Goal: Find specific page/section: Find specific page/section

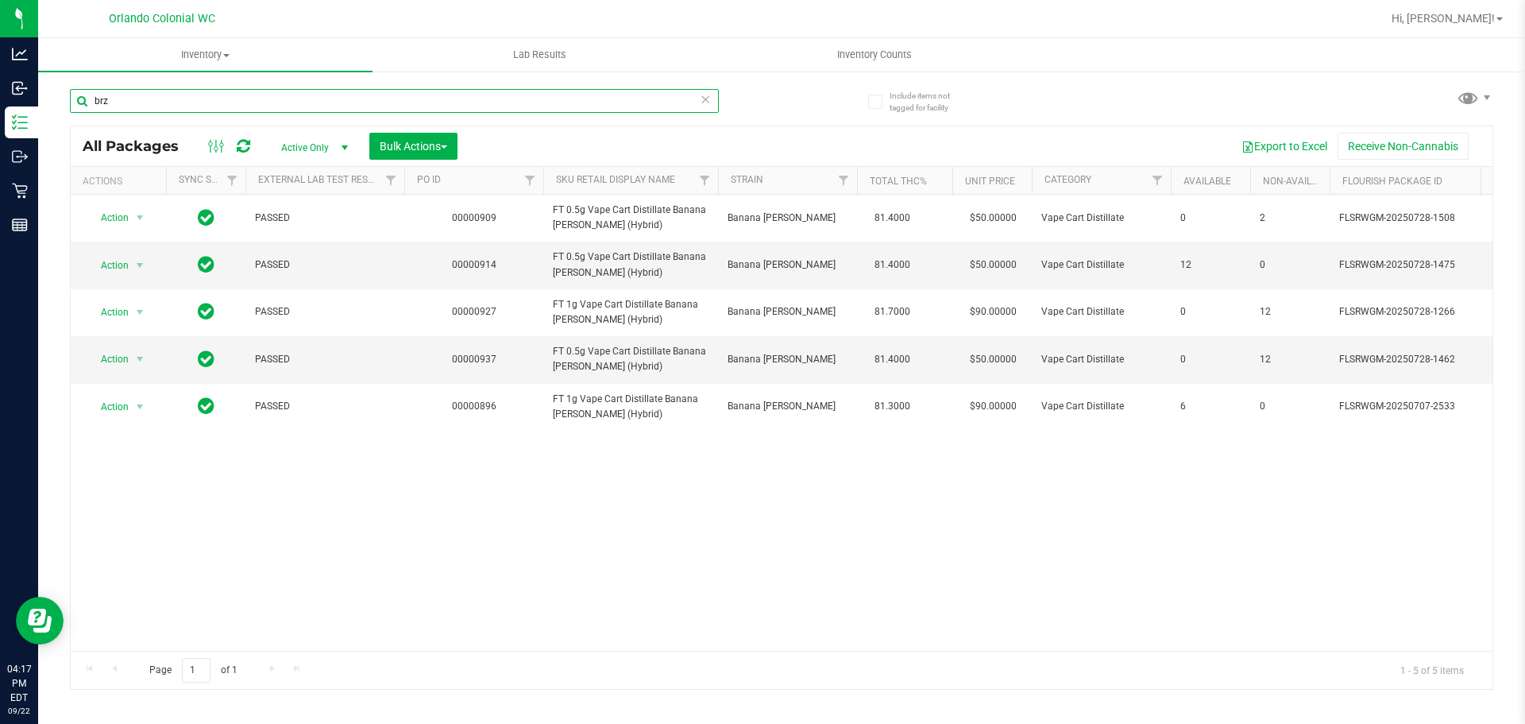
click at [349, 97] on input "brz" at bounding box center [394, 101] width 649 height 24
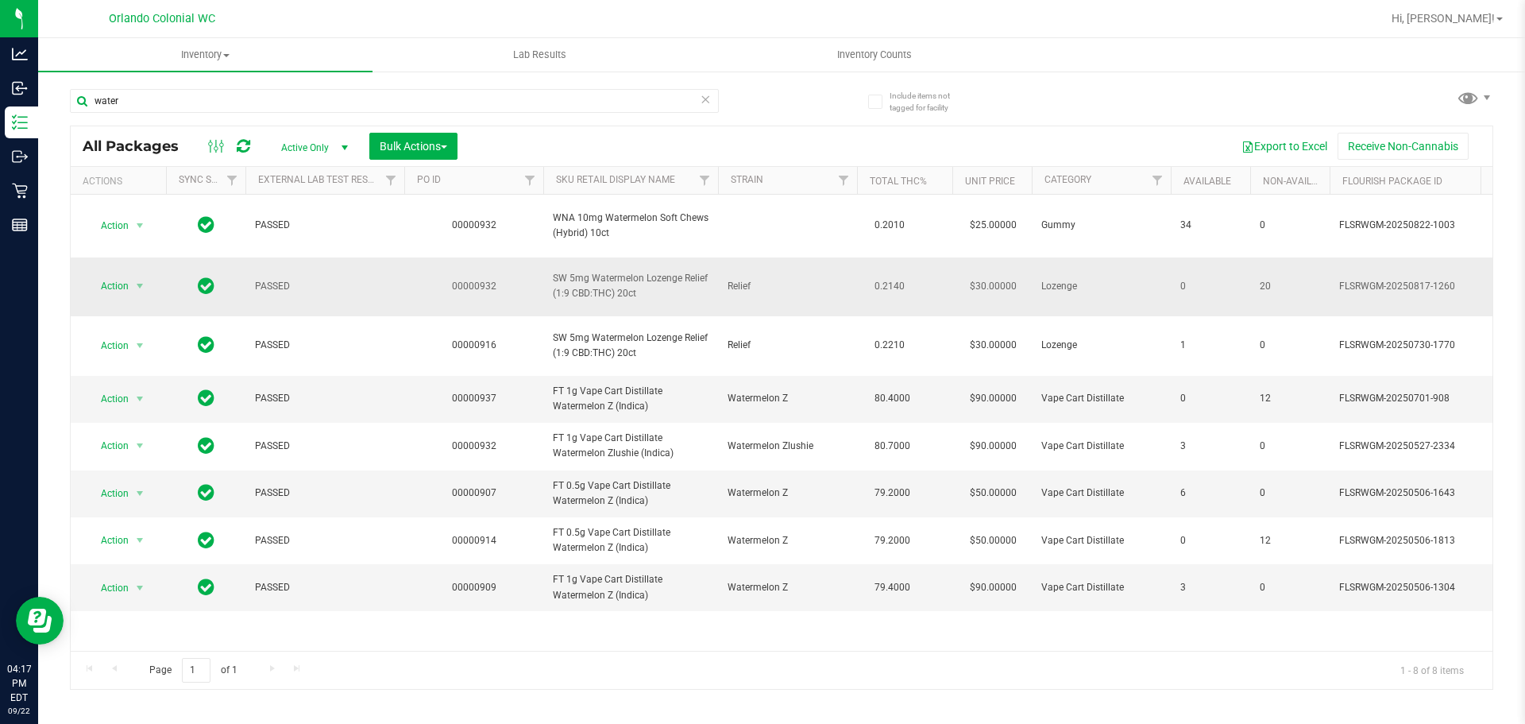
click at [605, 276] on span "SW 5mg Watermelon Lozenge Relief (1:9 CBD:THC) 20ct" at bounding box center [631, 286] width 156 height 30
click at [518, 99] on input "water" at bounding box center [394, 101] width 649 height 24
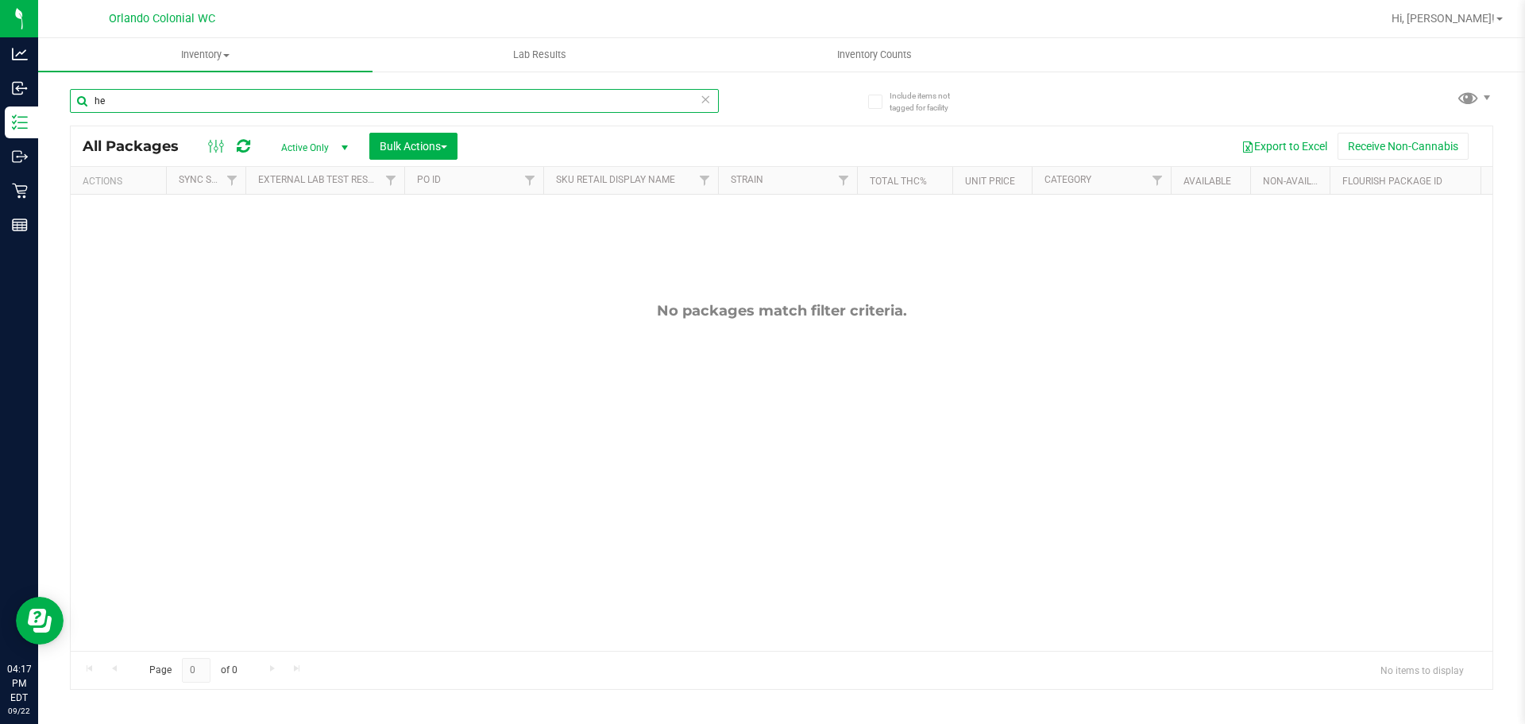
type input "h"
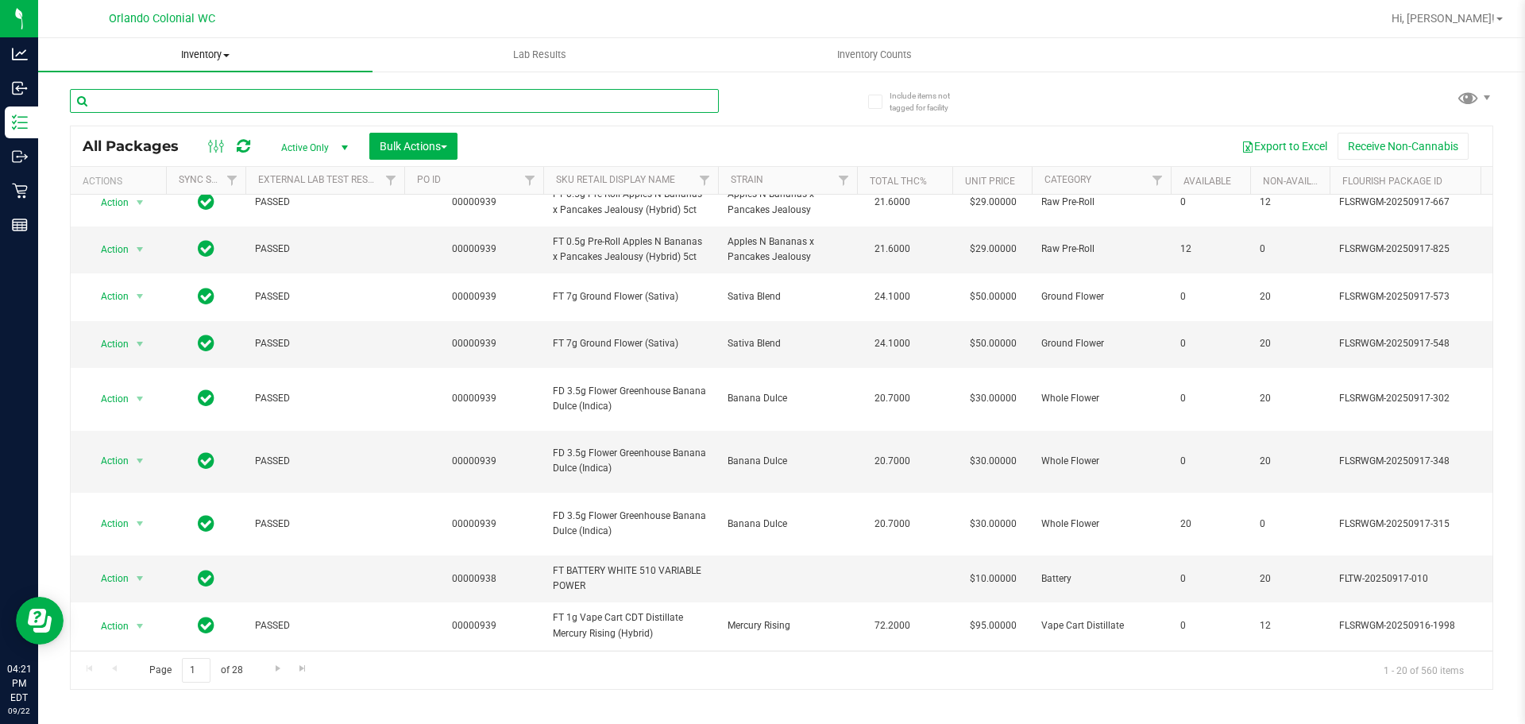
scroll to position [138, 0]
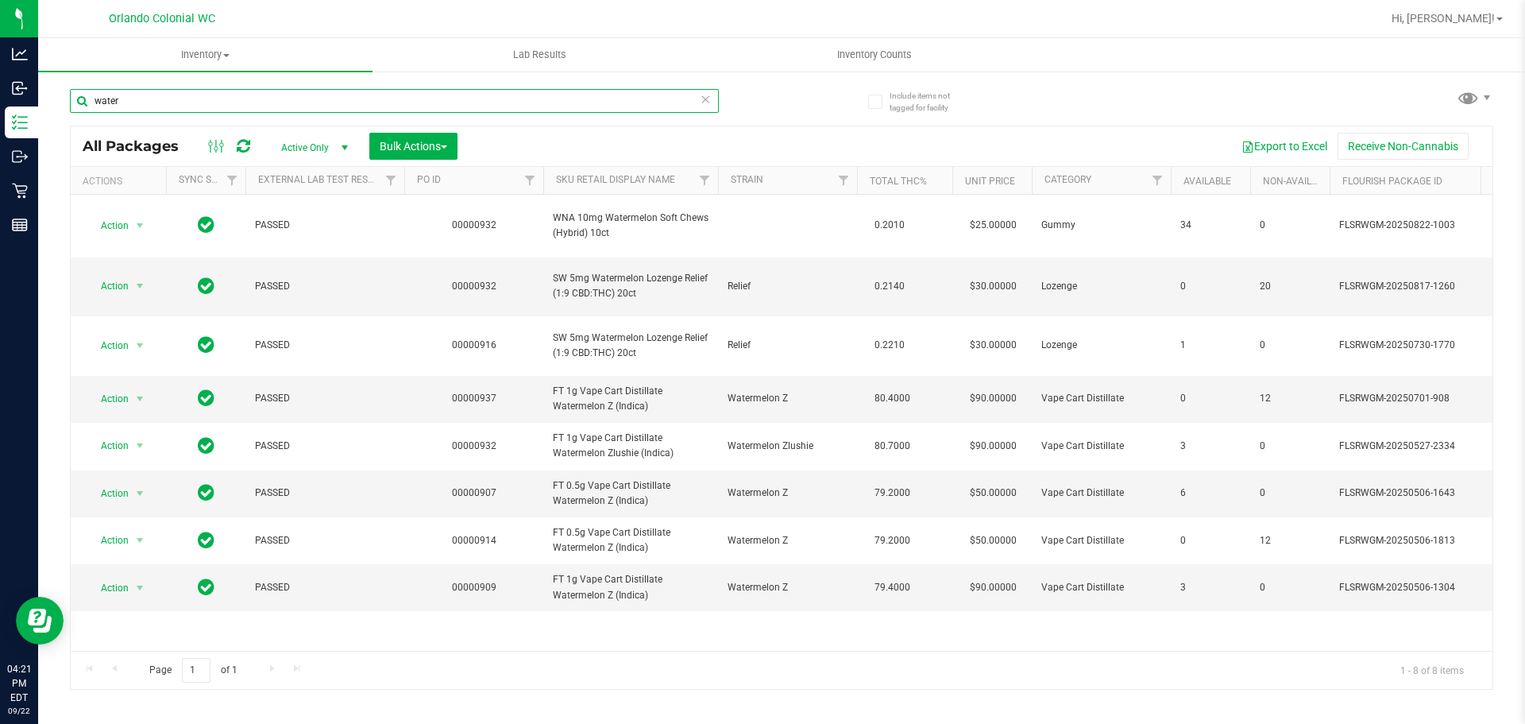
type input "water"
drag, startPoint x: 253, startPoint y: 80, endPoint x: 238, endPoint y: 98, distance: 23.1
click at [249, 86] on div "water" at bounding box center [426, 100] width 712 height 51
click at [238, 98] on input "water" at bounding box center [394, 101] width 649 height 24
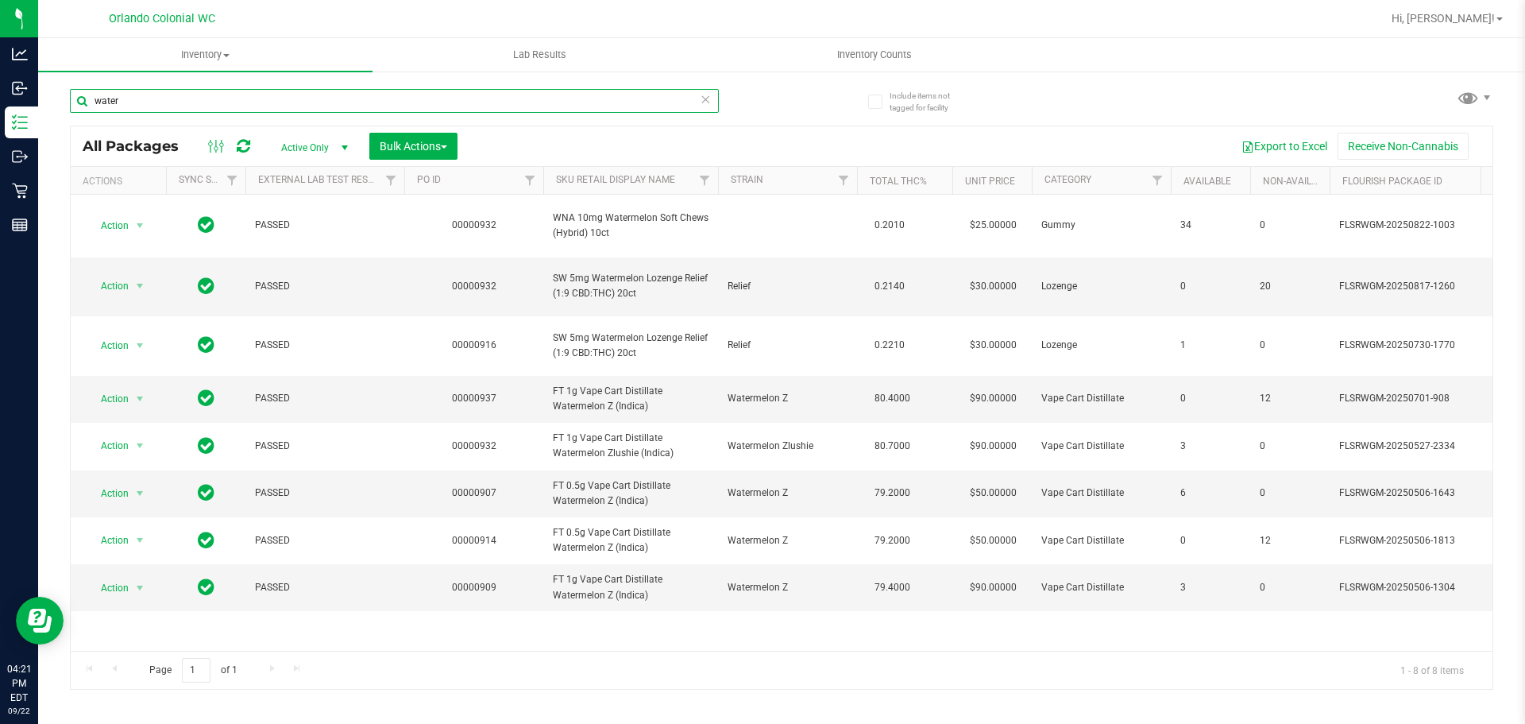
click at [238, 98] on input "water" at bounding box center [394, 101] width 649 height 24
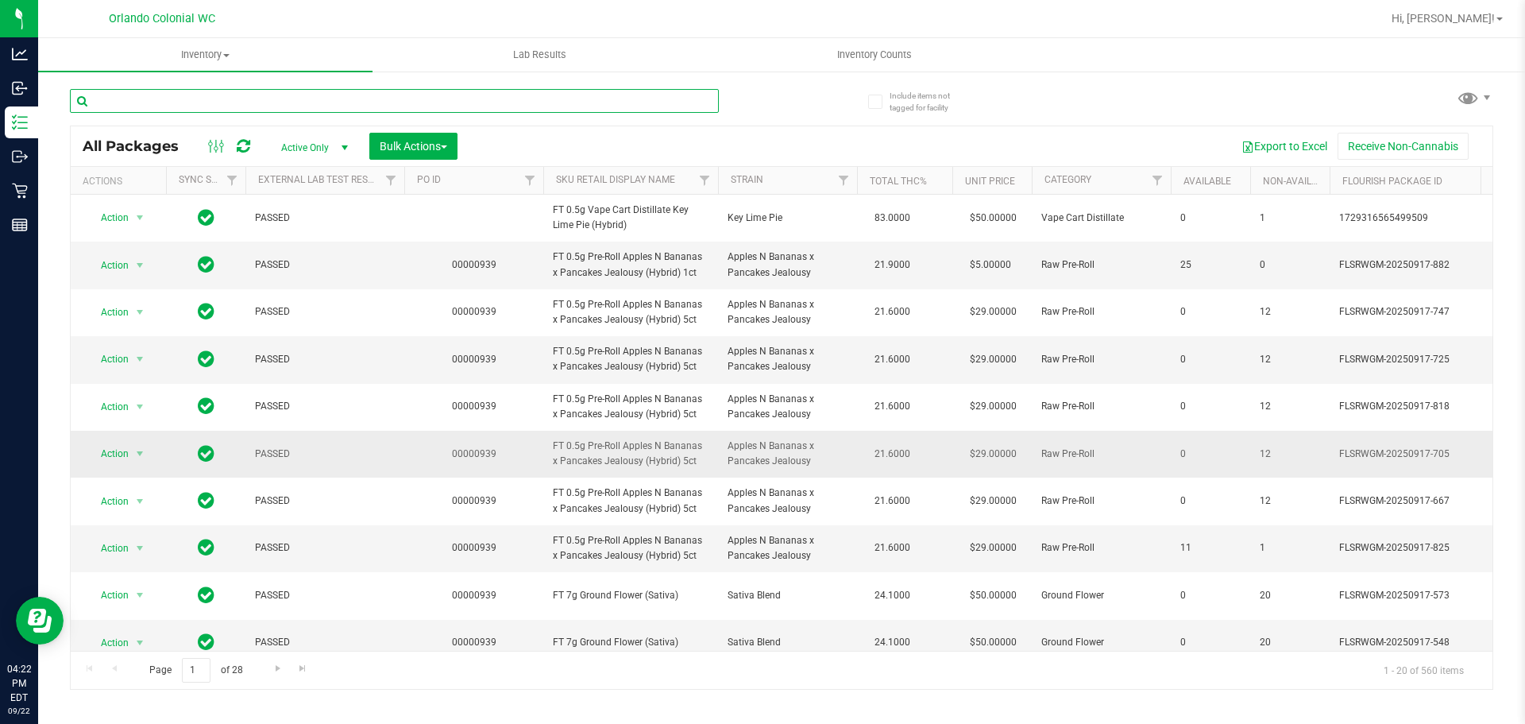
scroll to position [477, 0]
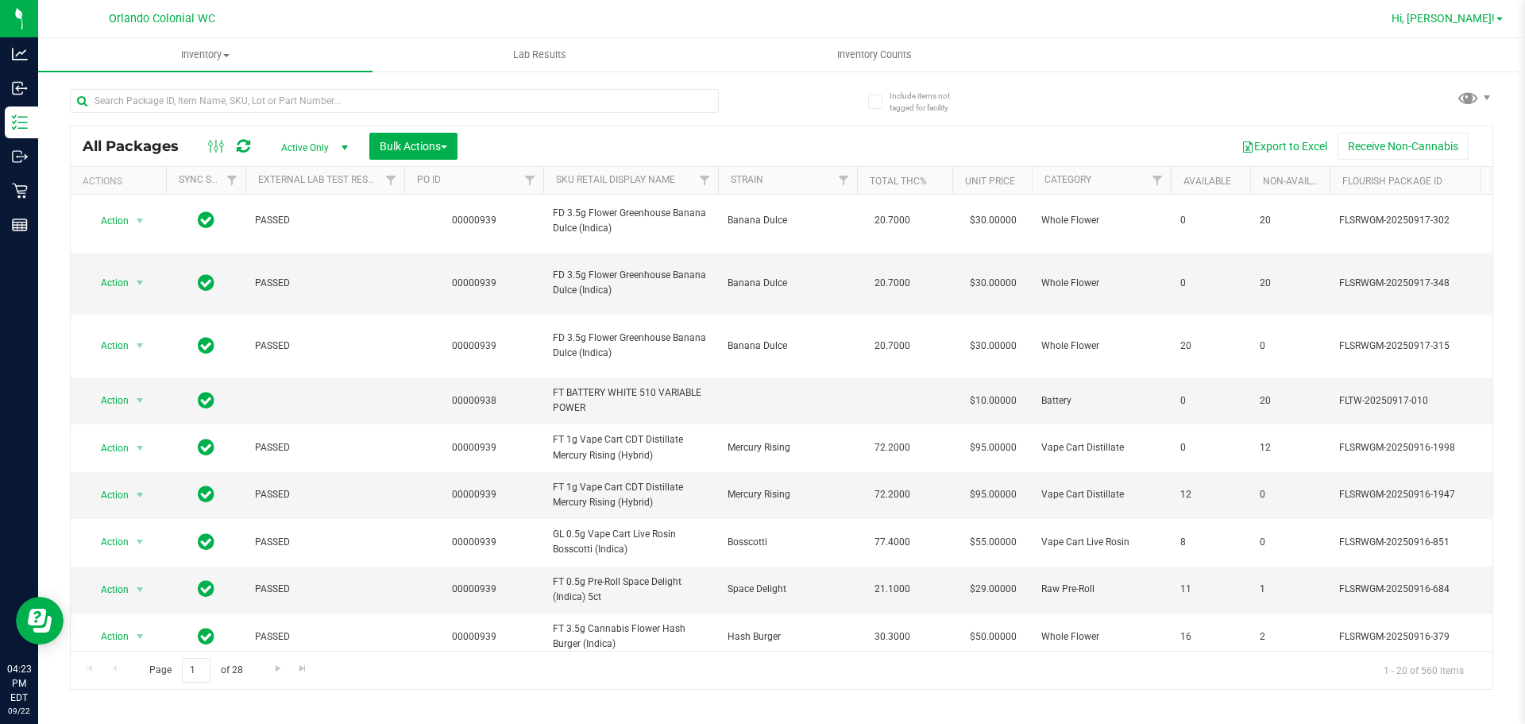
click at [1492, 12] on span "Hi, [PERSON_NAME]!" at bounding box center [1442, 18] width 103 height 13
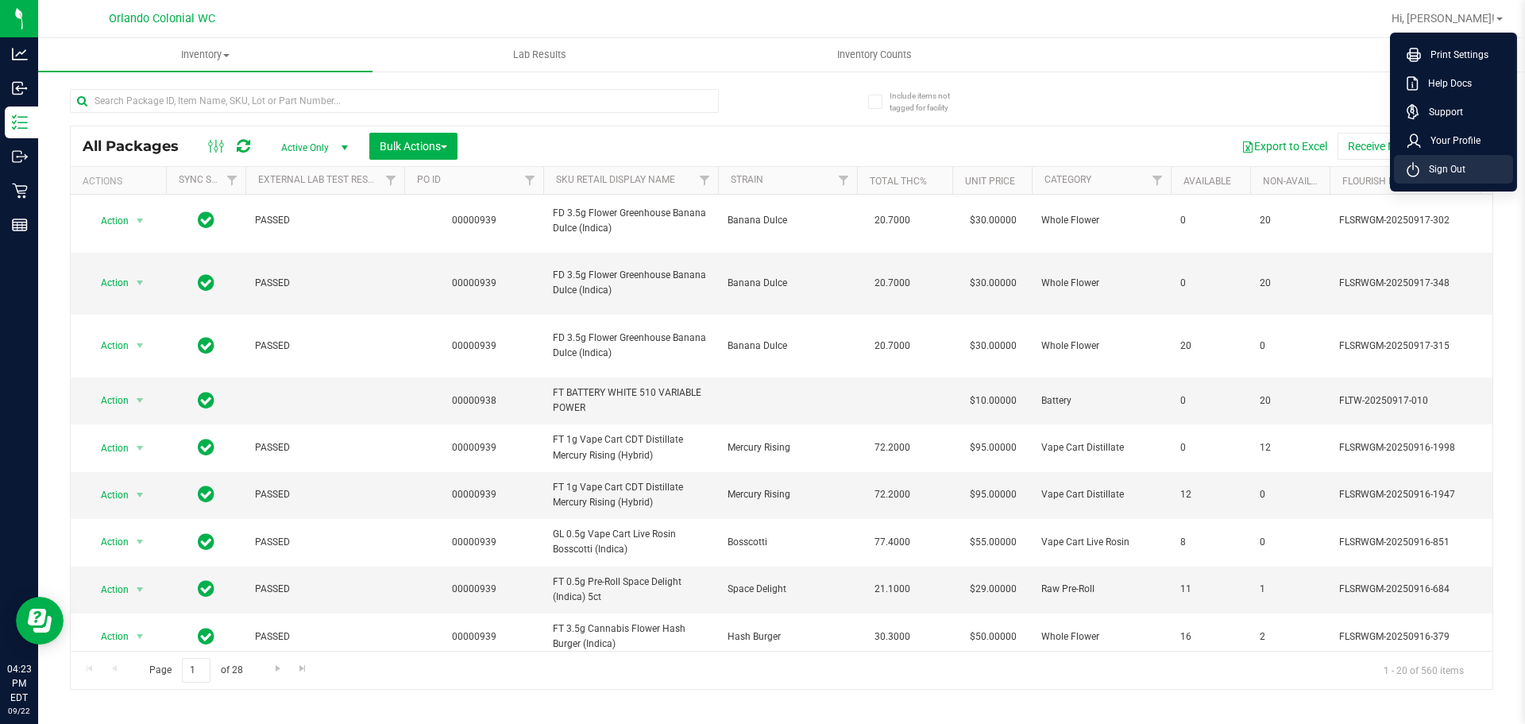
click at [1446, 168] on span "Sign Out" at bounding box center [1442, 169] width 46 height 16
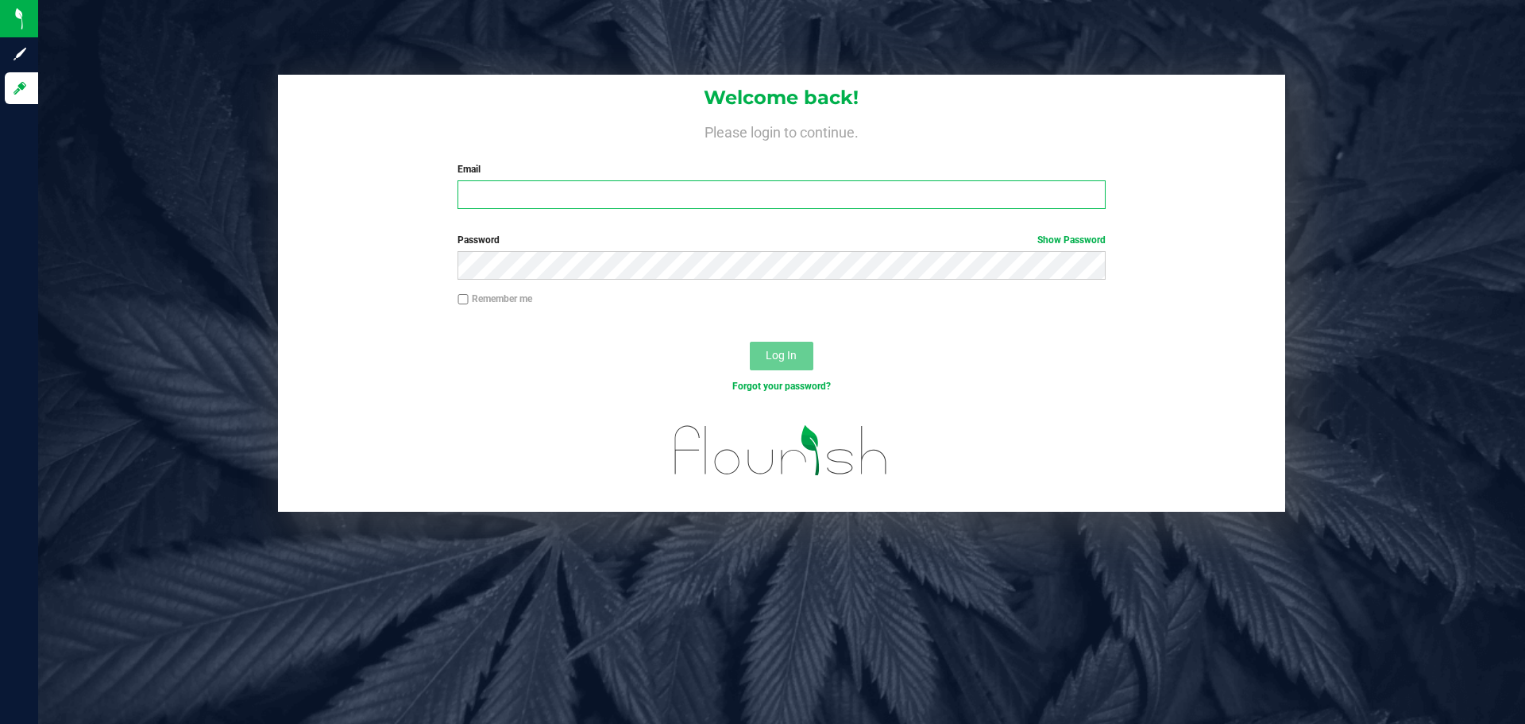
click at [657, 199] on input "Email" at bounding box center [780, 194] width 647 height 29
type input "[EMAIL_ADDRESS][DOMAIN_NAME]"
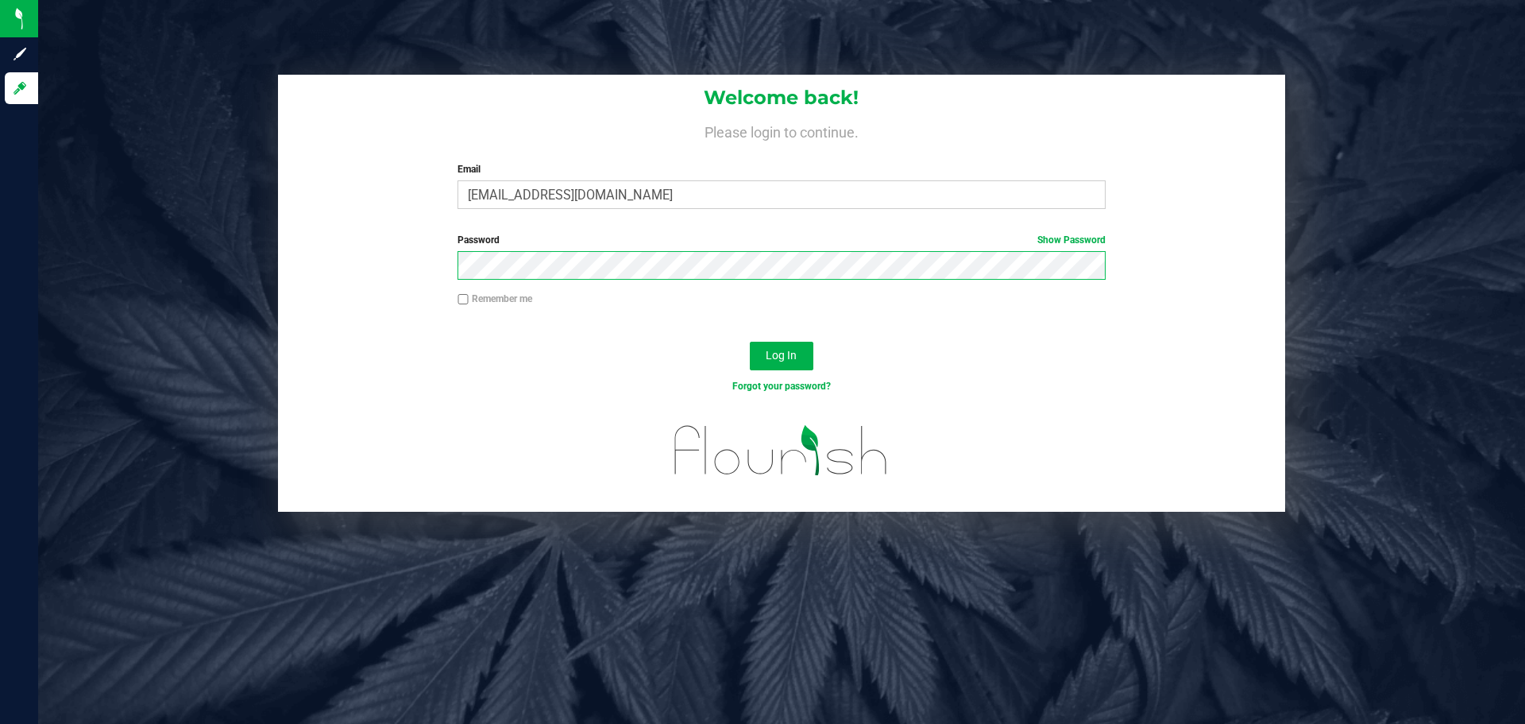
click at [750, 342] on button "Log In" at bounding box center [782, 356] width 64 height 29
